Goal: Information Seeking & Learning: Learn about a topic

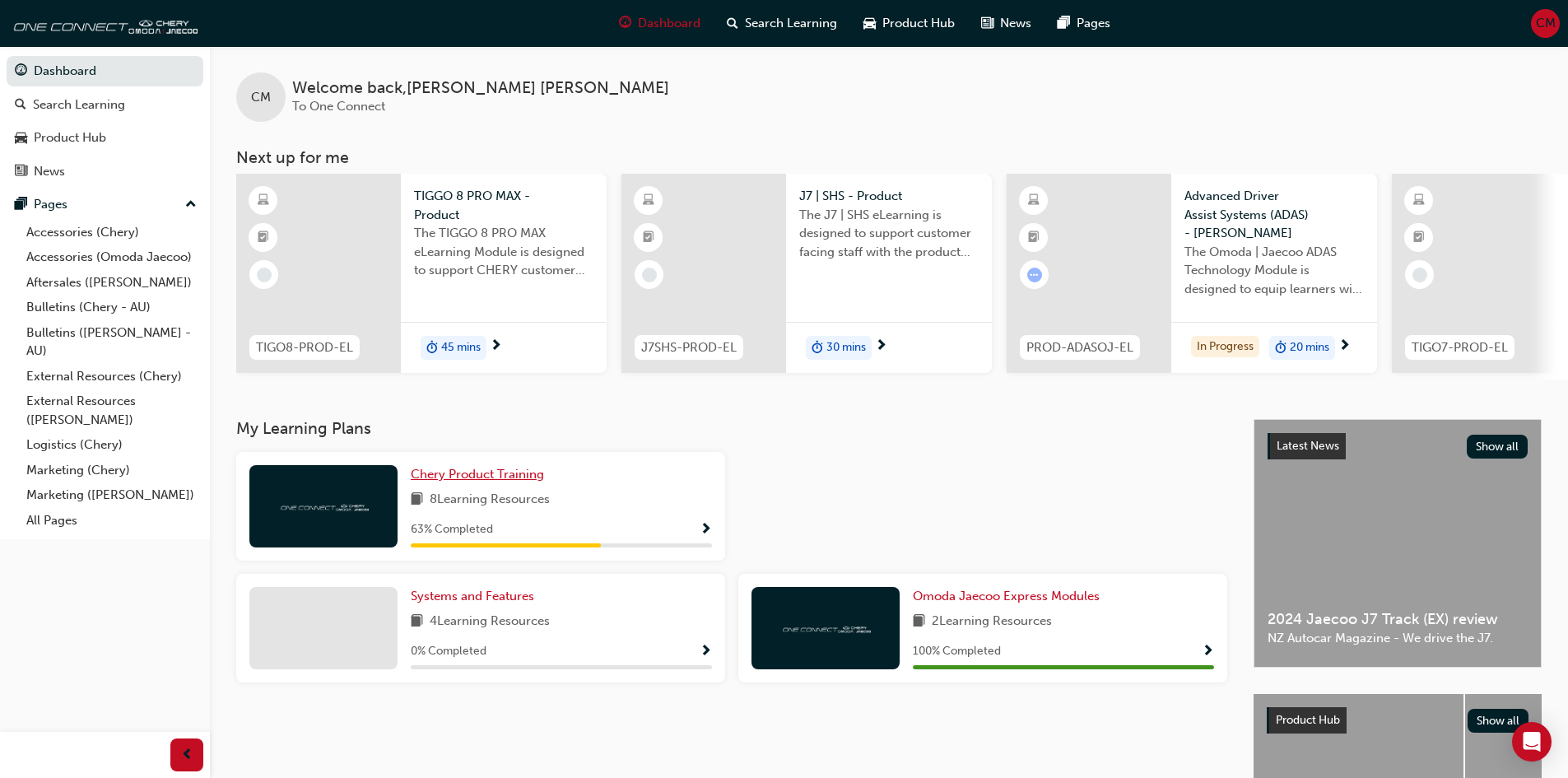
click at [518, 480] on span "Chery Product Training" at bounding box center [478, 474] width 133 height 15
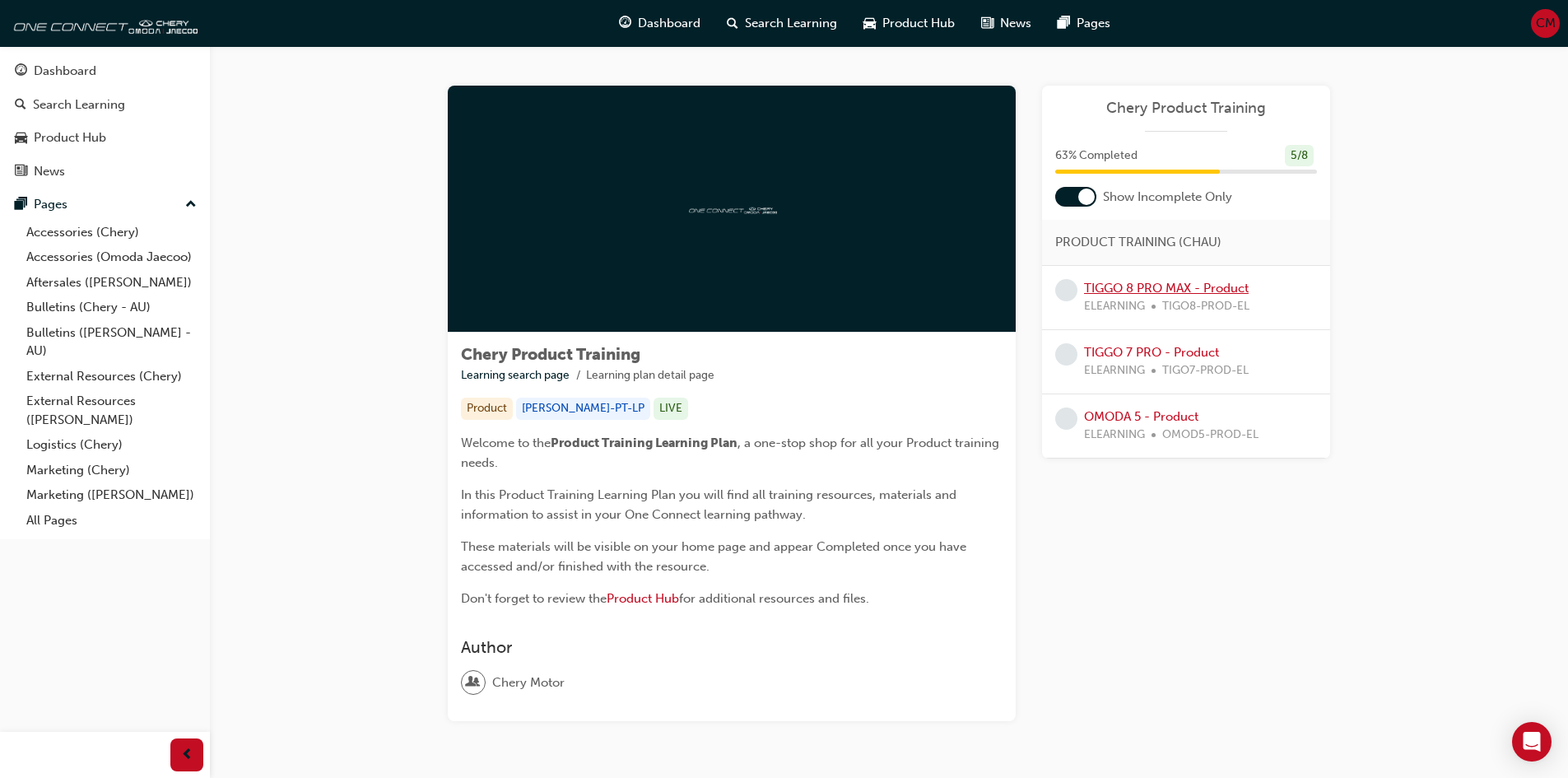
click at [1210, 289] on link "TIGGO 8 PRO MAX - Product" at bounding box center [1165, 289] width 164 height 15
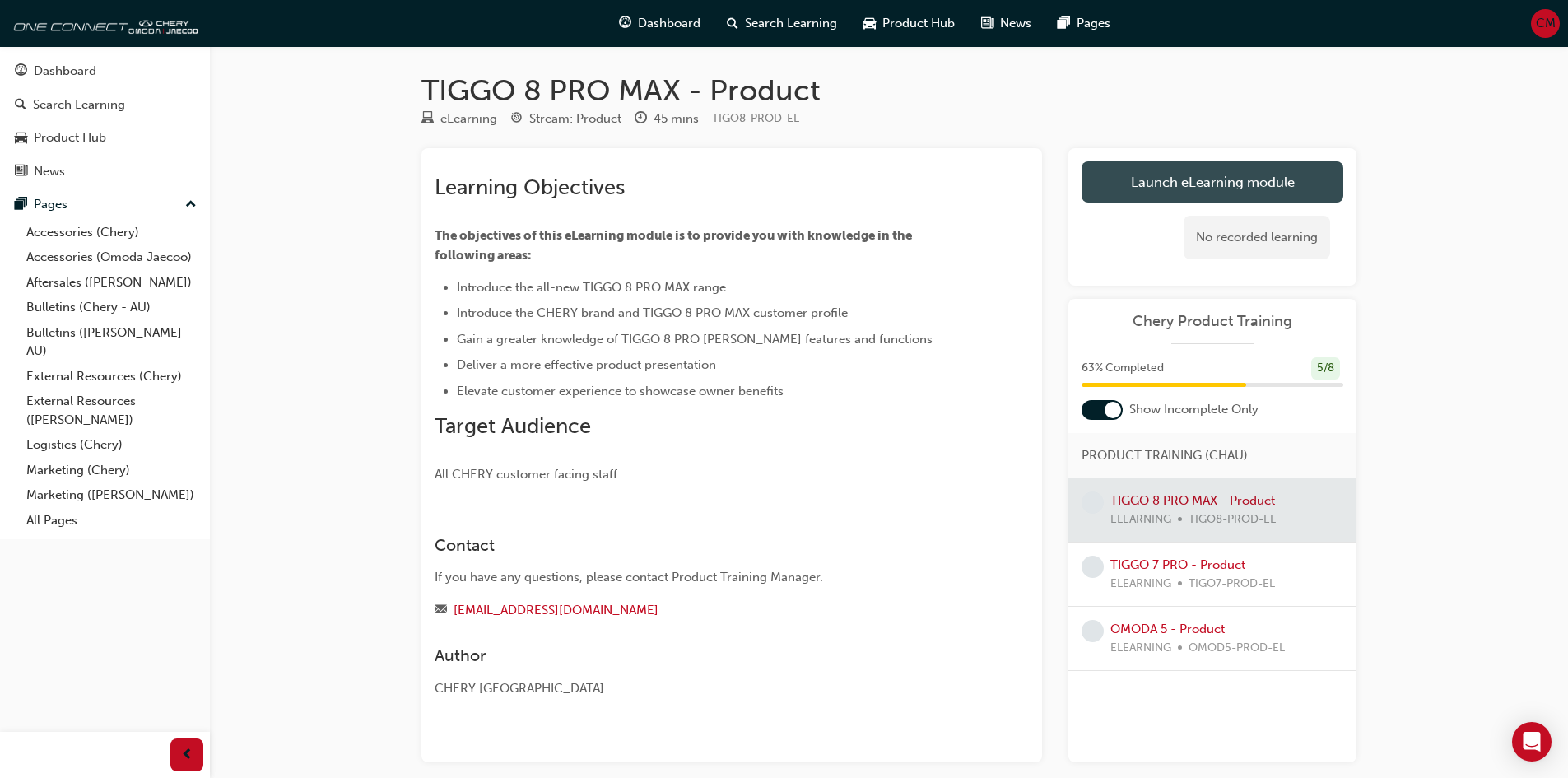
click at [1215, 182] on link "Launch eLearning module" at bounding box center [1212, 181] width 262 height 41
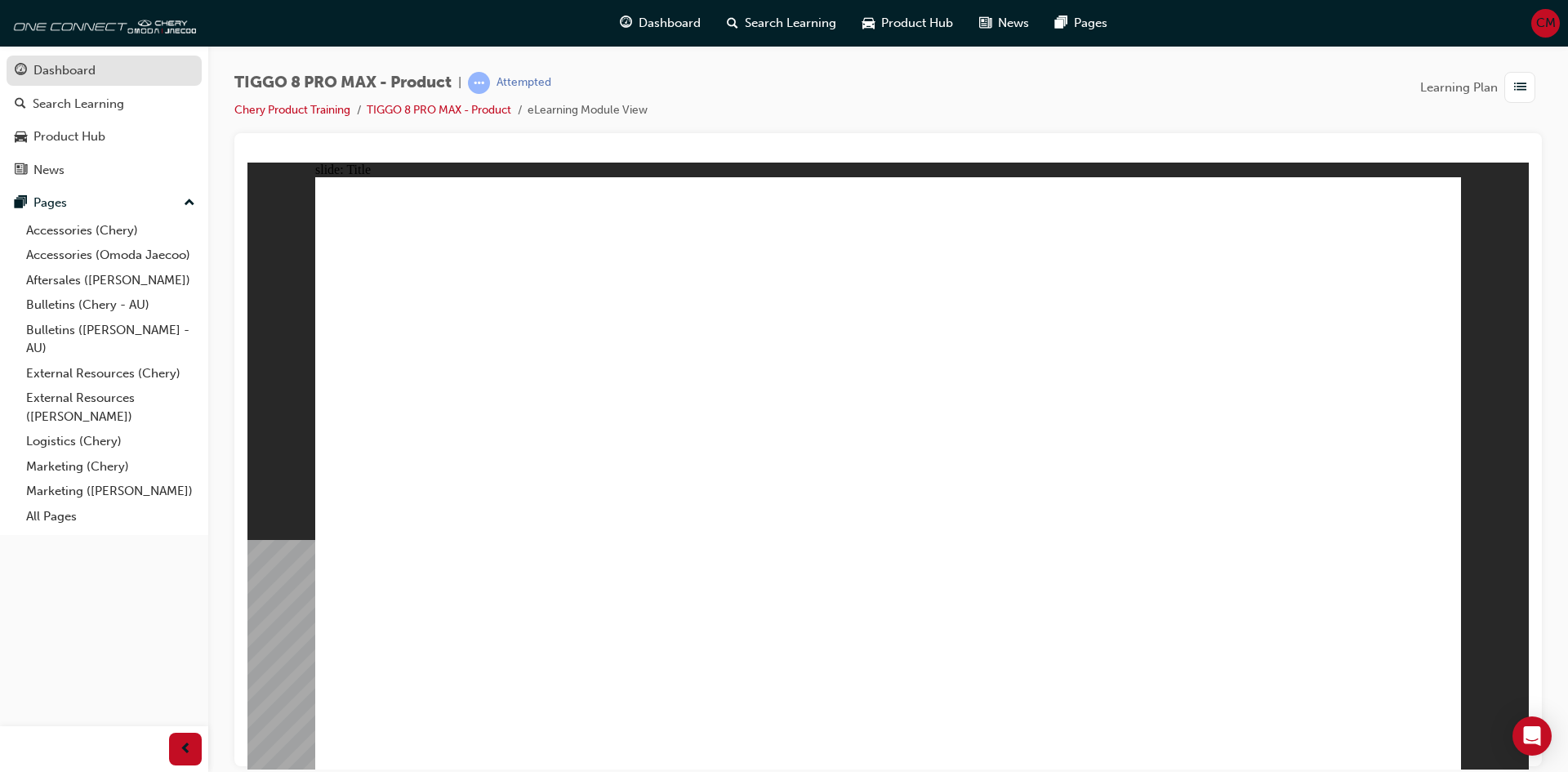
click at [113, 74] on div "Dashboard" at bounding box center [104, 70] width 179 height 21
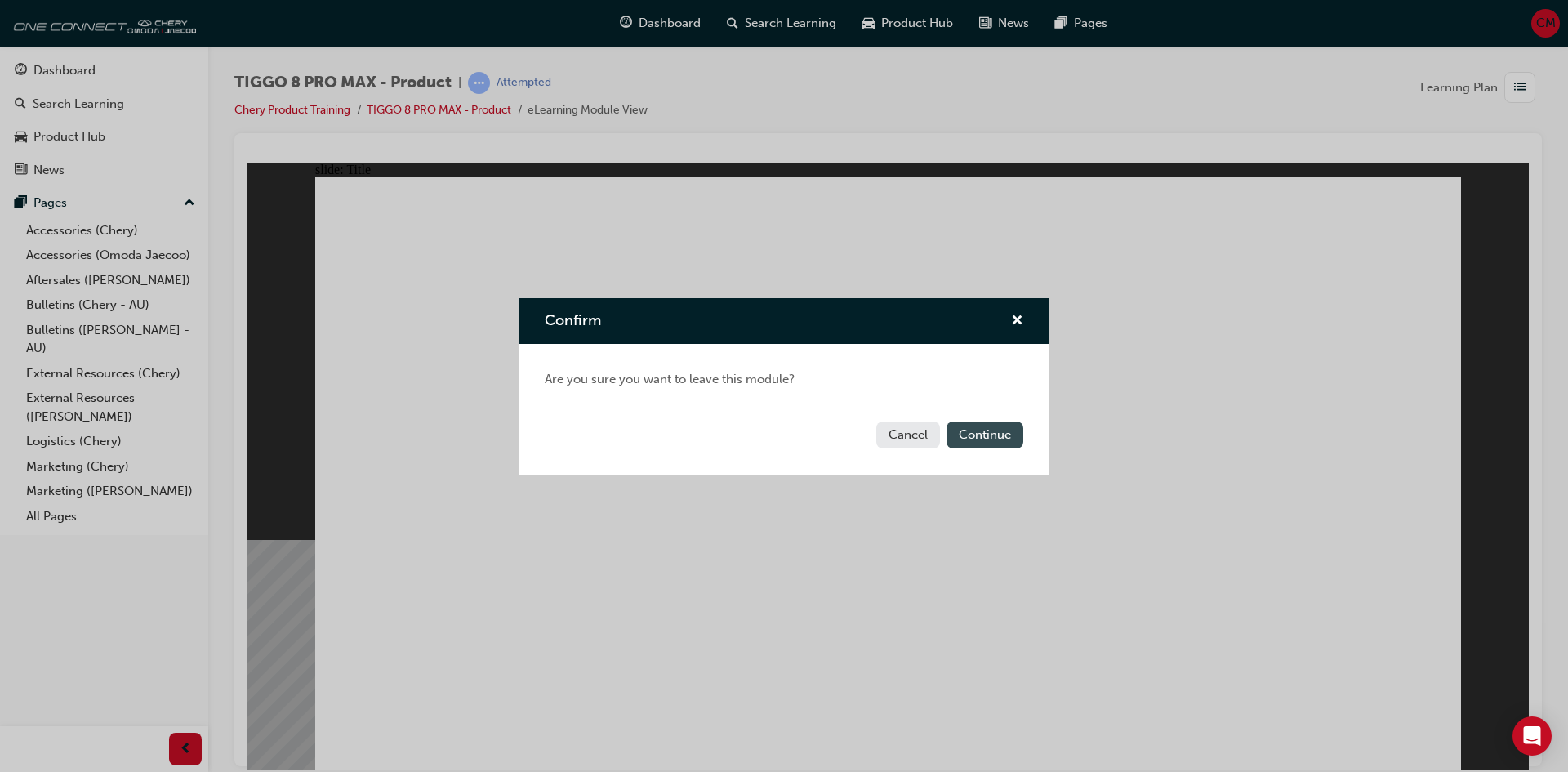
click at [990, 435] on button "Continue" at bounding box center [985, 434] width 77 height 27
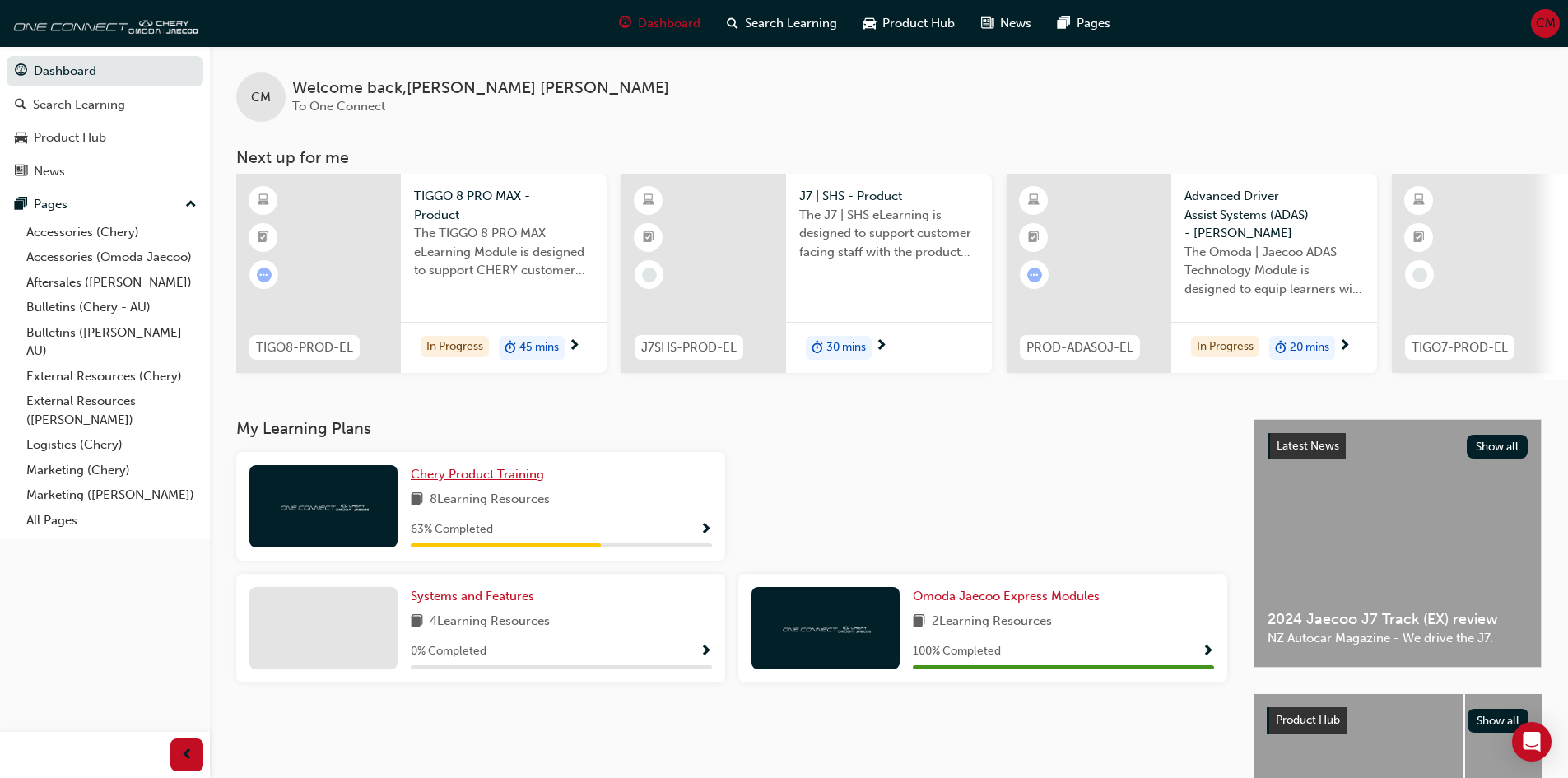
click at [526, 479] on span "Chery Product Training" at bounding box center [478, 474] width 133 height 15
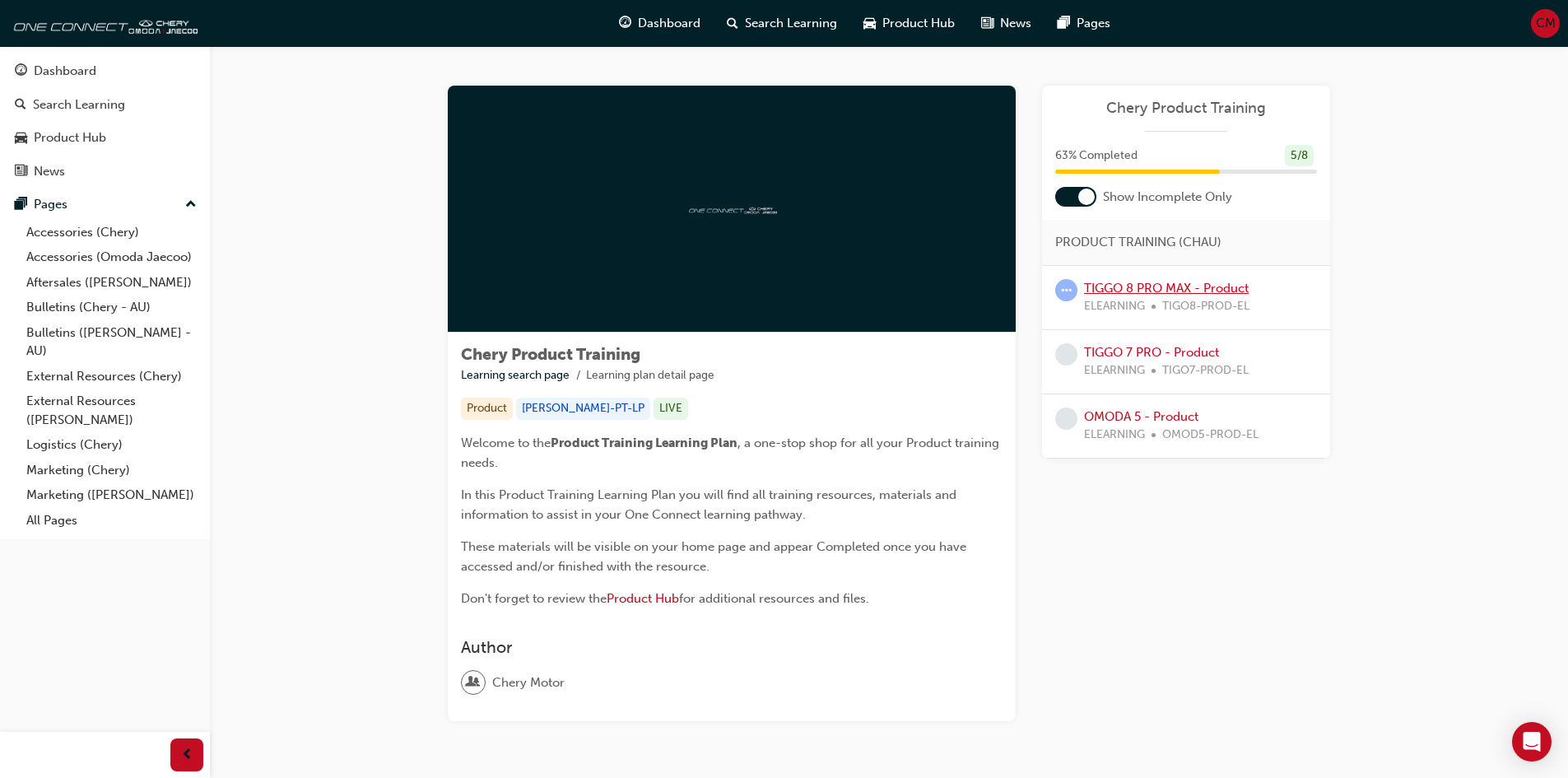
click at [1142, 294] on link "TIGGO 8 PRO MAX - Product" at bounding box center [1165, 289] width 164 height 15
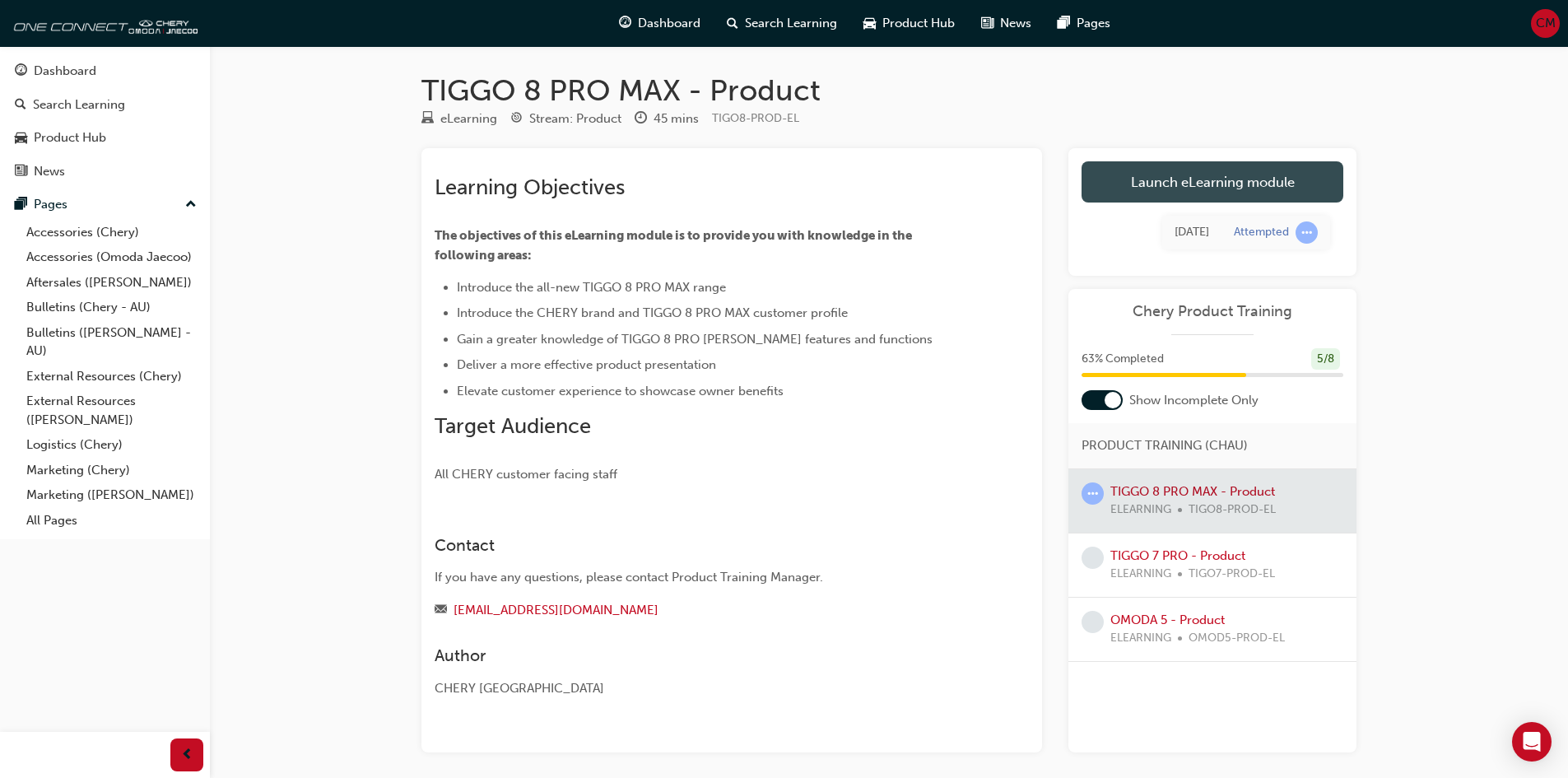
click at [1140, 188] on link "Launch eLearning module" at bounding box center [1212, 181] width 262 height 41
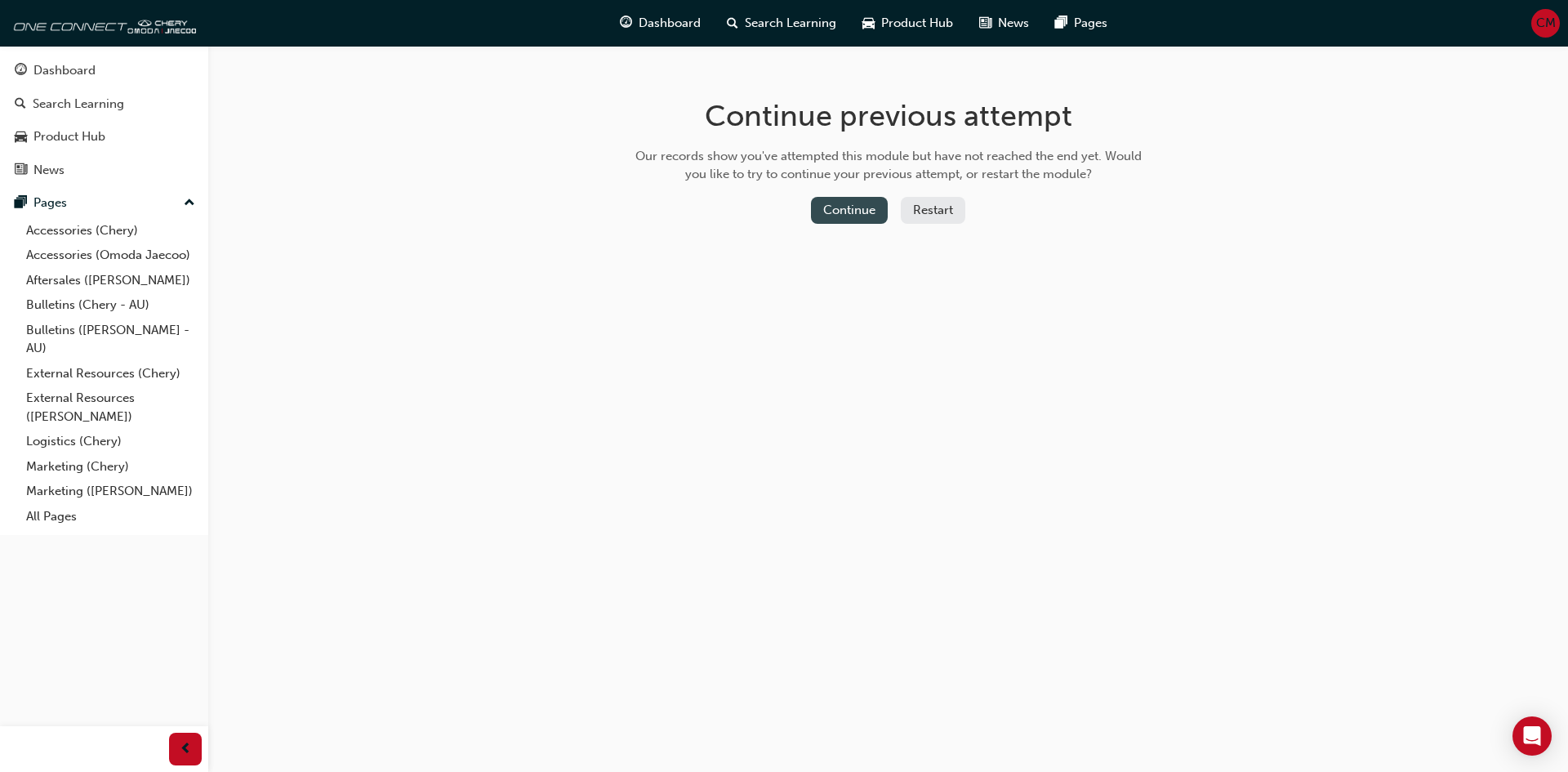
click at [851, 207] on button "Continue" at bounding box center [849, 210] width 77 height 27
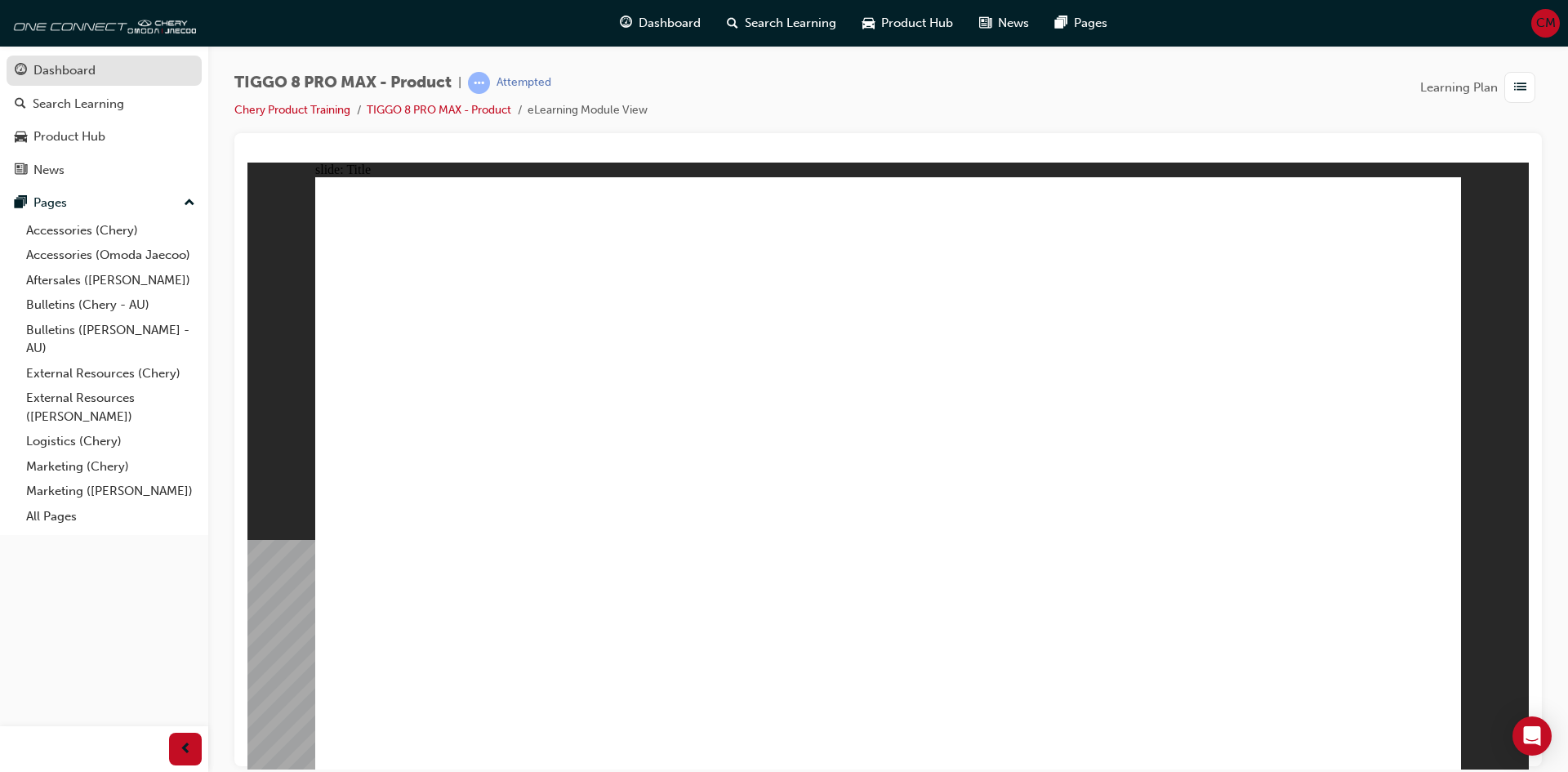
click at [61, 74] on div "Dashboard" at bounding box center [64, 70] width 62 height 19
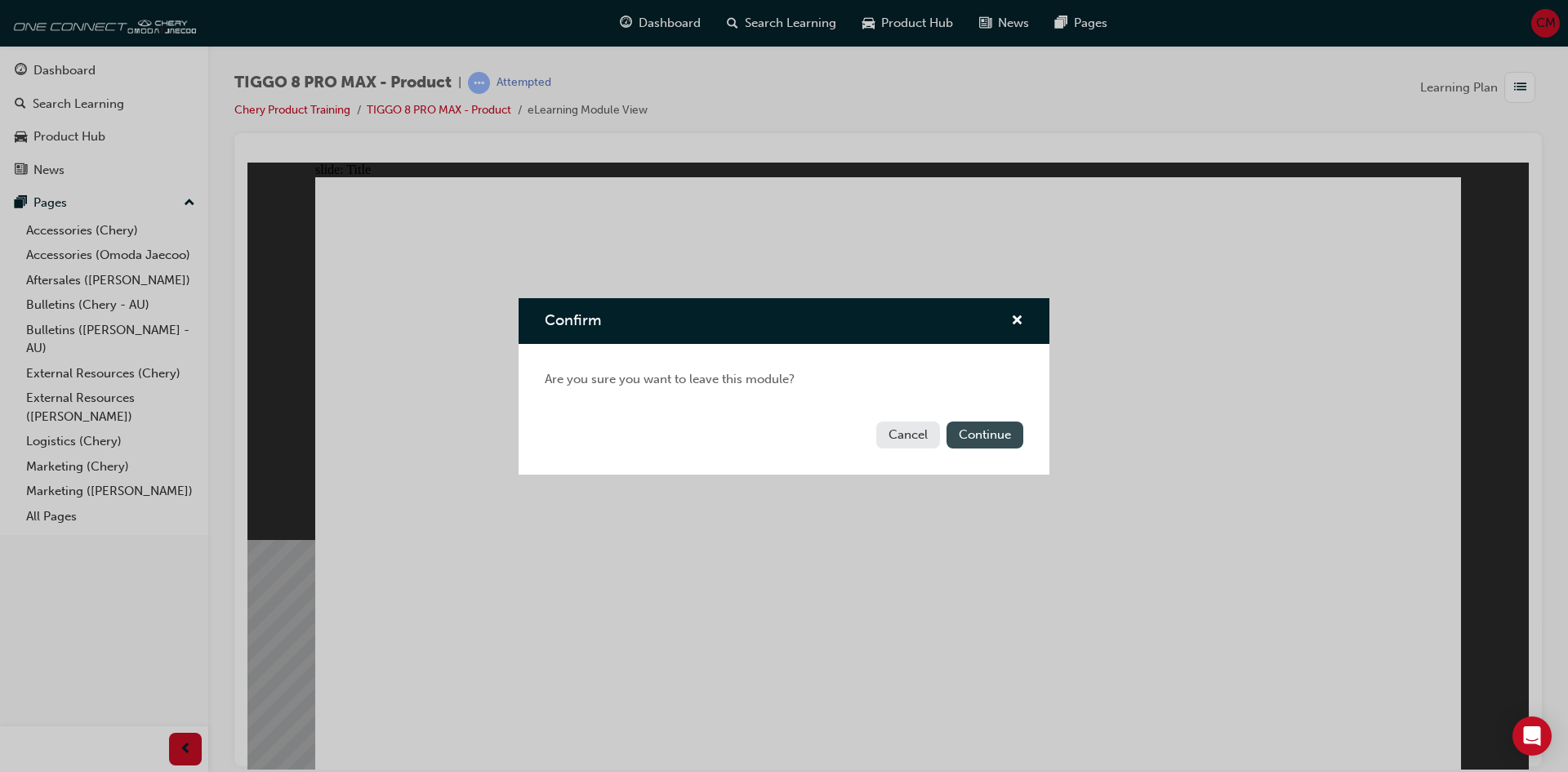
click at [1003, 429] on button "Continue" at bounding box center [985, 434] width 77 height 27
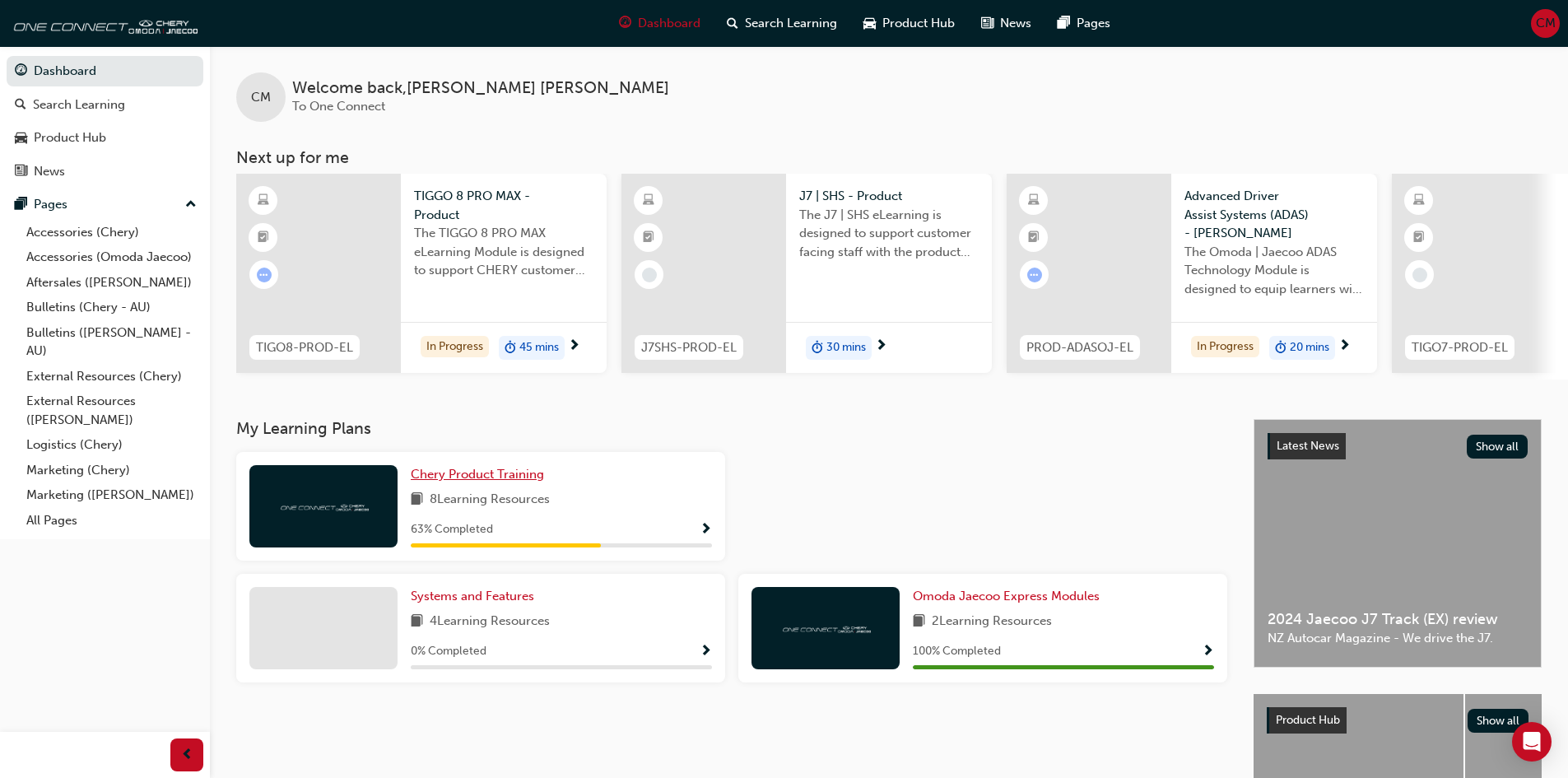
click at [440, 477] on span "Chery Product Training" at bounding box center [478, 474] width 133 height 15
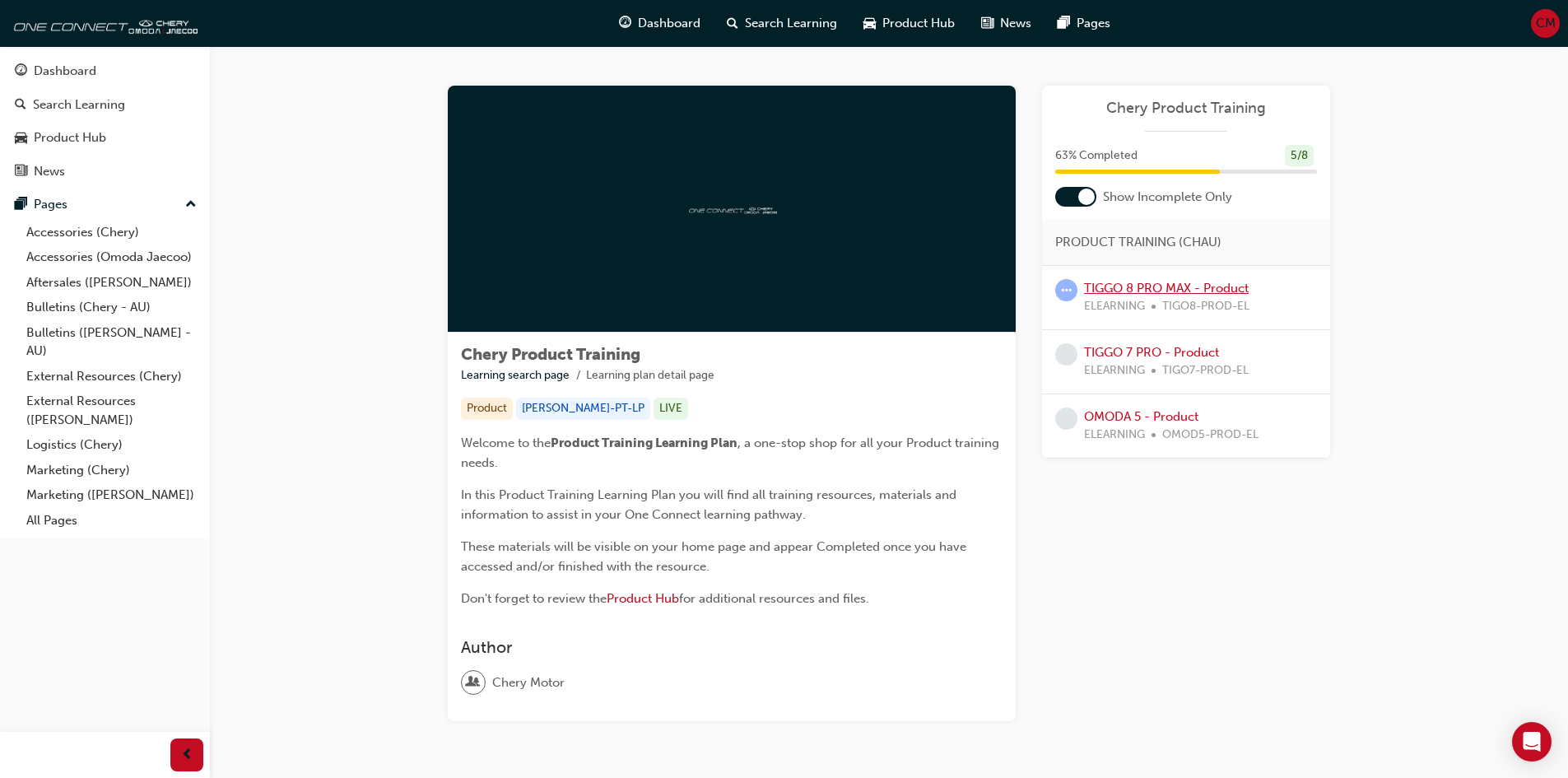
click at [1155, 282] on link "TIGGO 8 PRO MAX - Product" at bounding box center [1165, 289] width 164 height 15
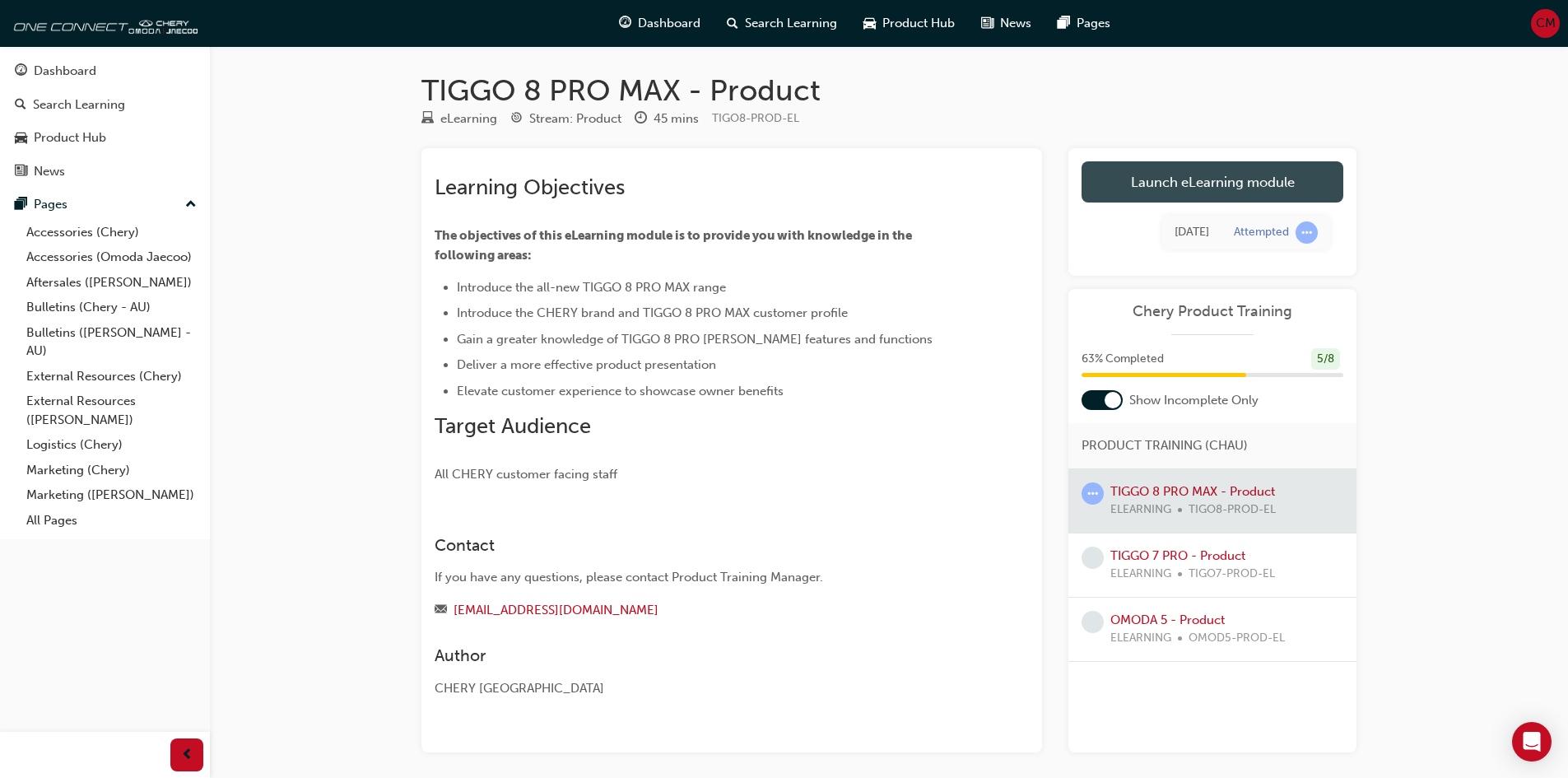
click at [1182, 186] on link "Launch eLearning module" at bounding box center [1212, 181] width 262 height 41
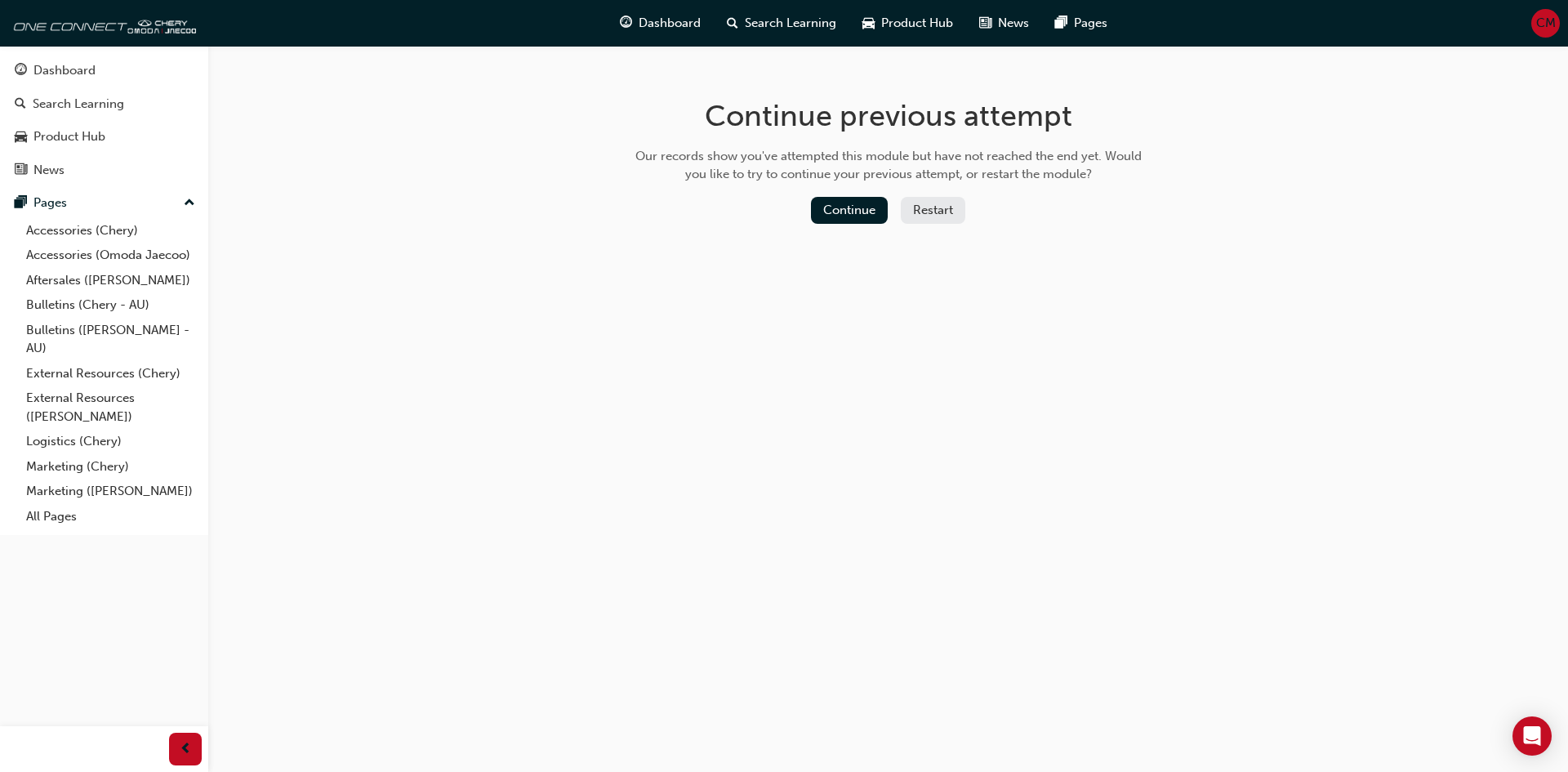
click at [919, 212] on button "Restart" at bounding box center [933, 210] width 65 height 27
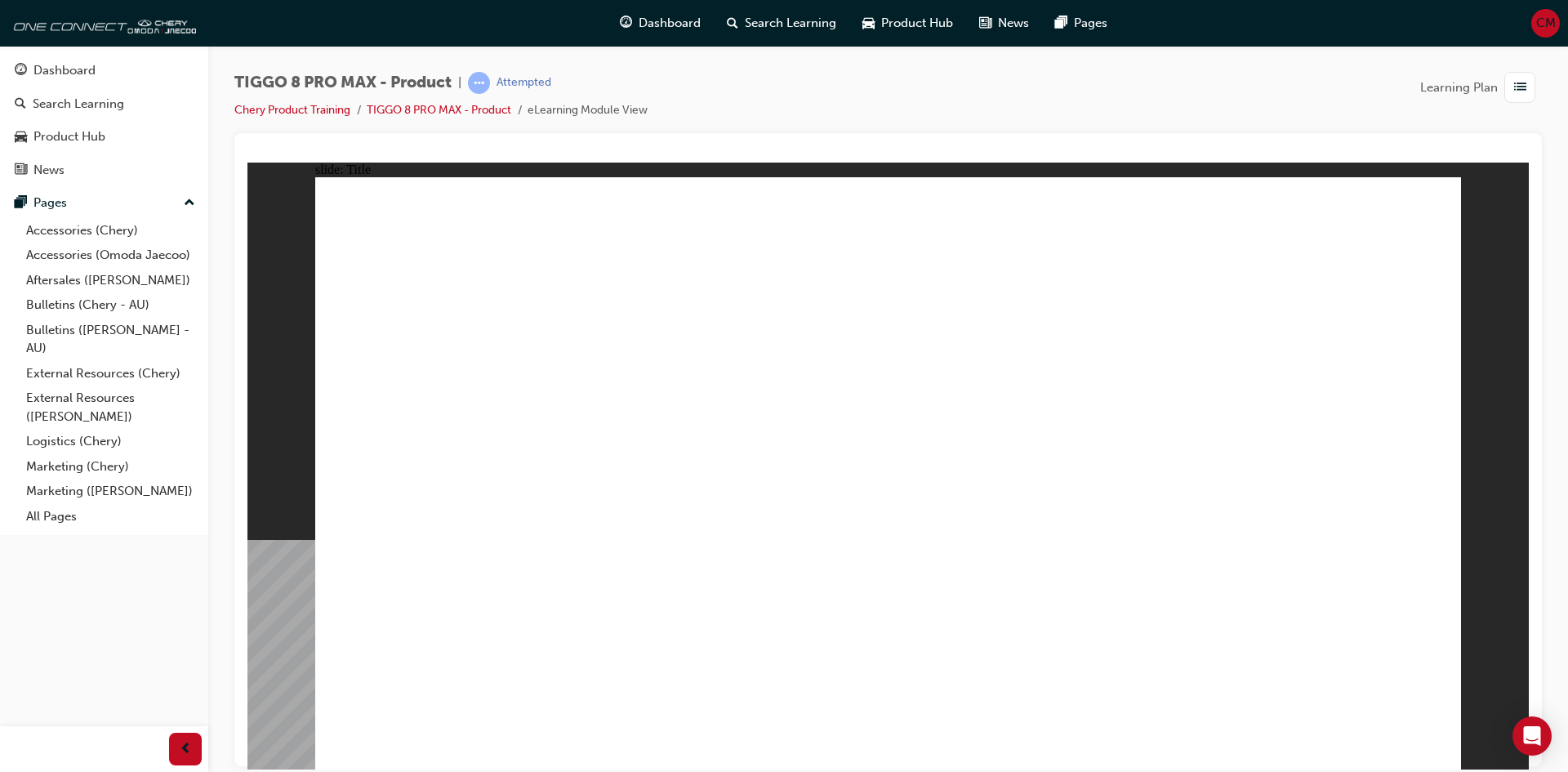
drag, startPoint x: 464, startPoint y: 630, endPoint x: 451, endPoint y: 628, distance: 13.2
